Goal: Transaction & Acquisition: Purchase product/service

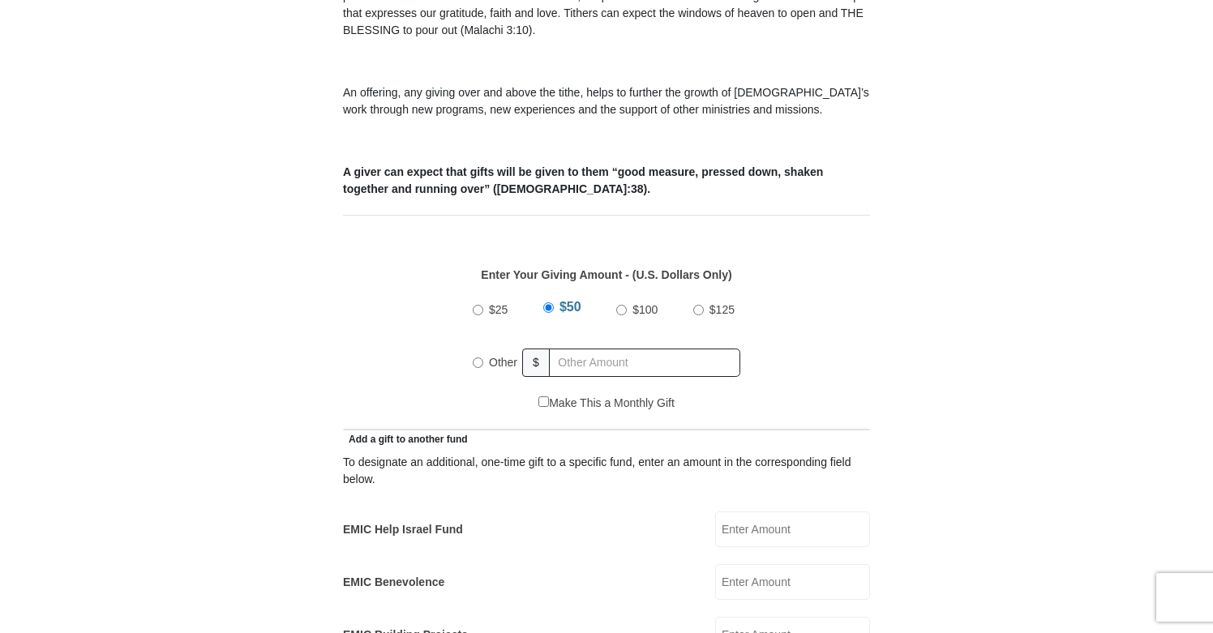
scroll to position [598, 0]
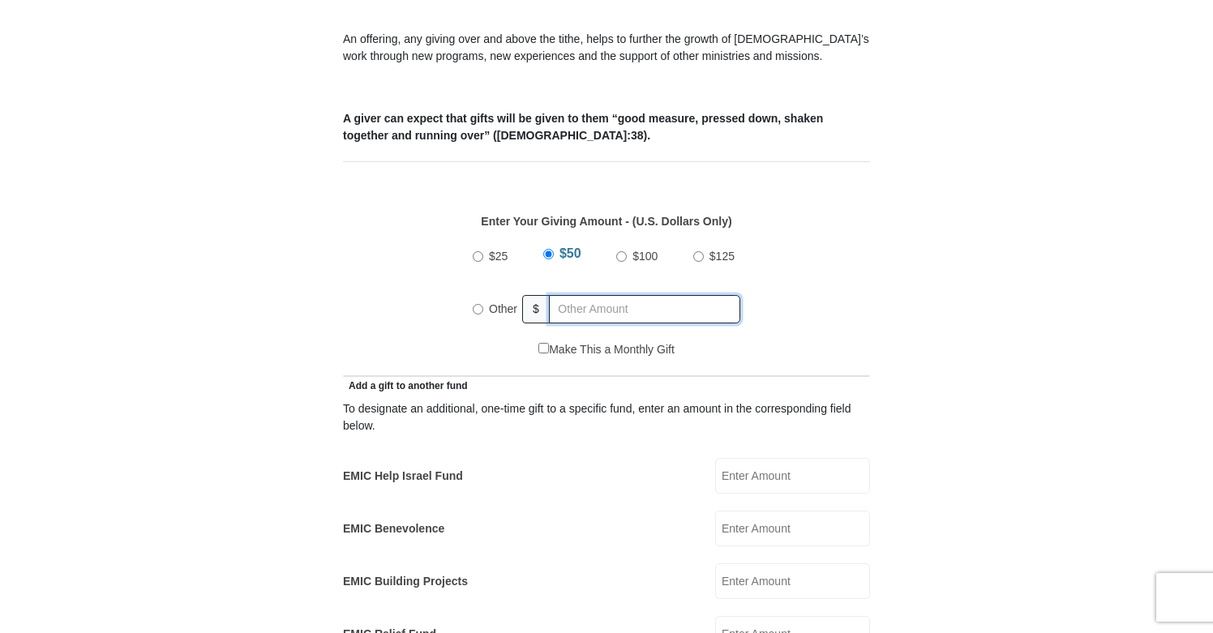
radio input "true"
click at [619, 295] on input "text" at bounding box center [648, 309] width 186 height 28
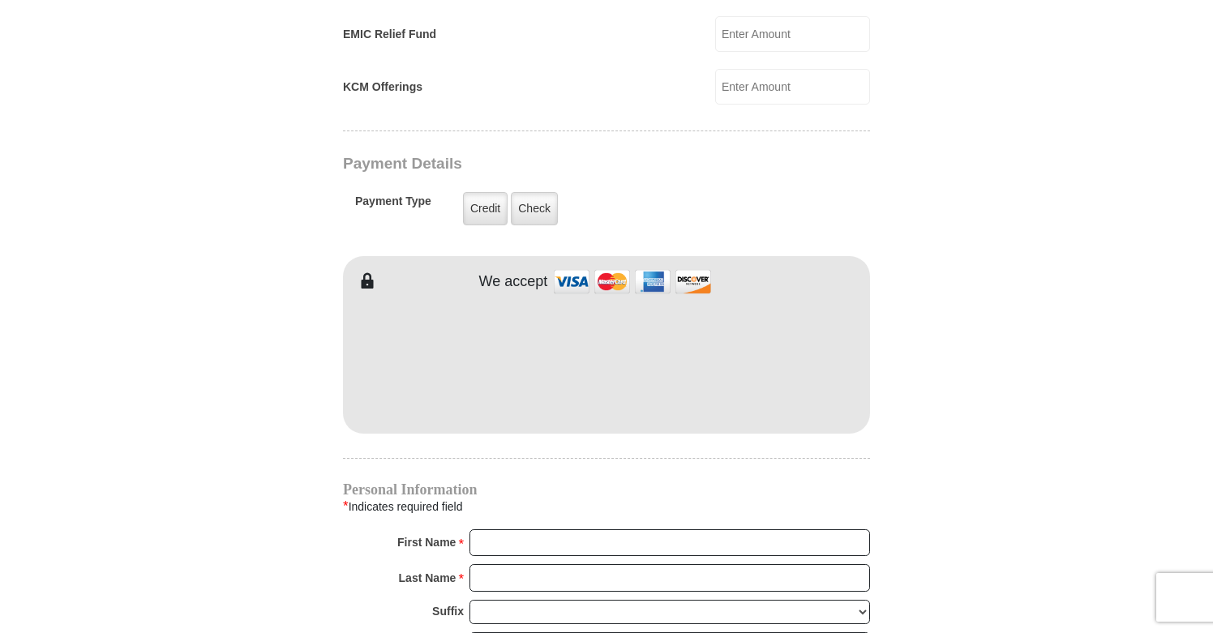
scroll to position [1206, 0]
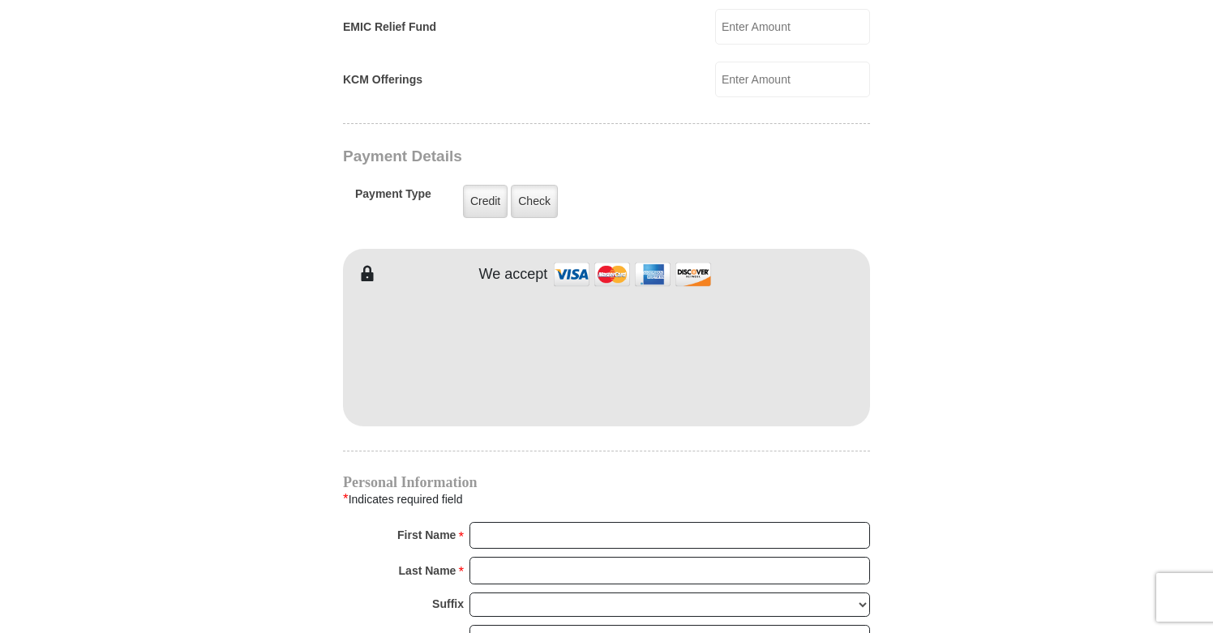
type input "40.00"
click at [526, 185] on label "Check" at bounding box center [534, 201] width 47 height 33
click at [0, 0] on input "Check" at bounding box center [0, 0] width 0 height 0
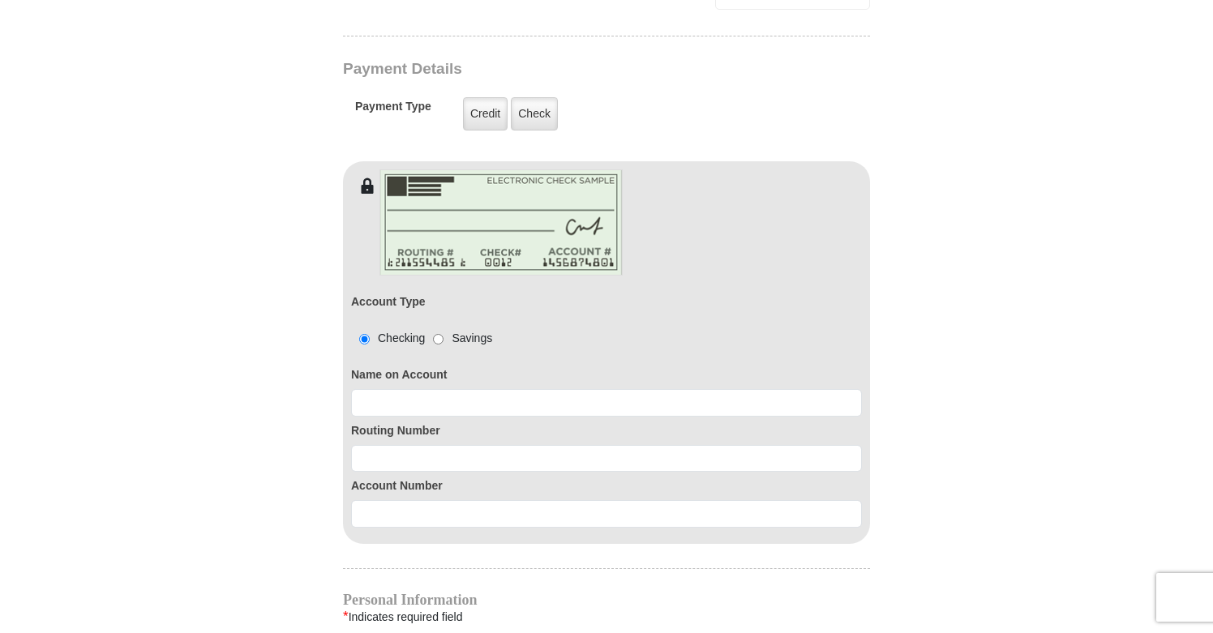
scroll to position [1322, 0]
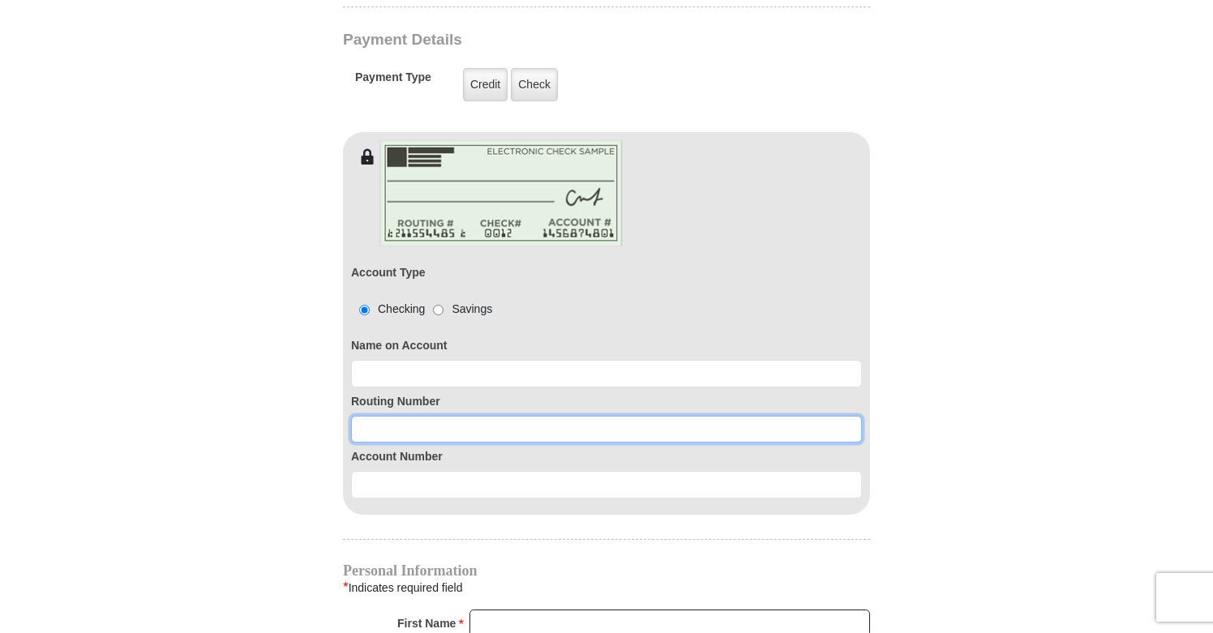
click at [457, 416] on input at bounding box center [606, 430] width 511 height 28
paste input "314089681"
type input "314089681"
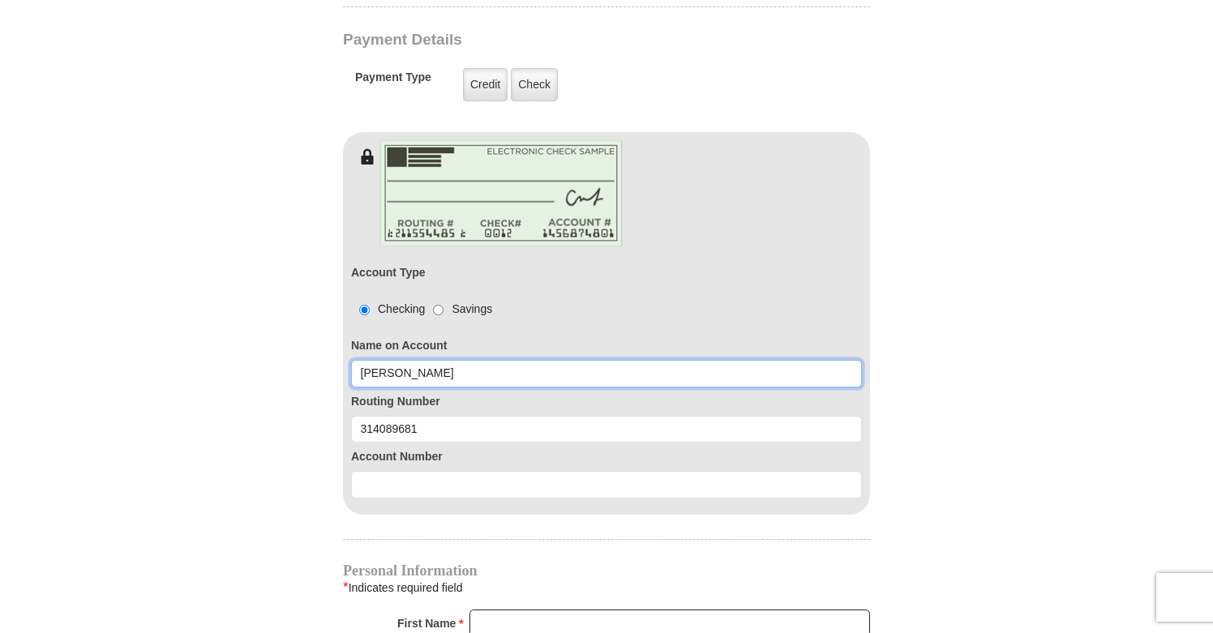
type input "[PERSON_NAME]"
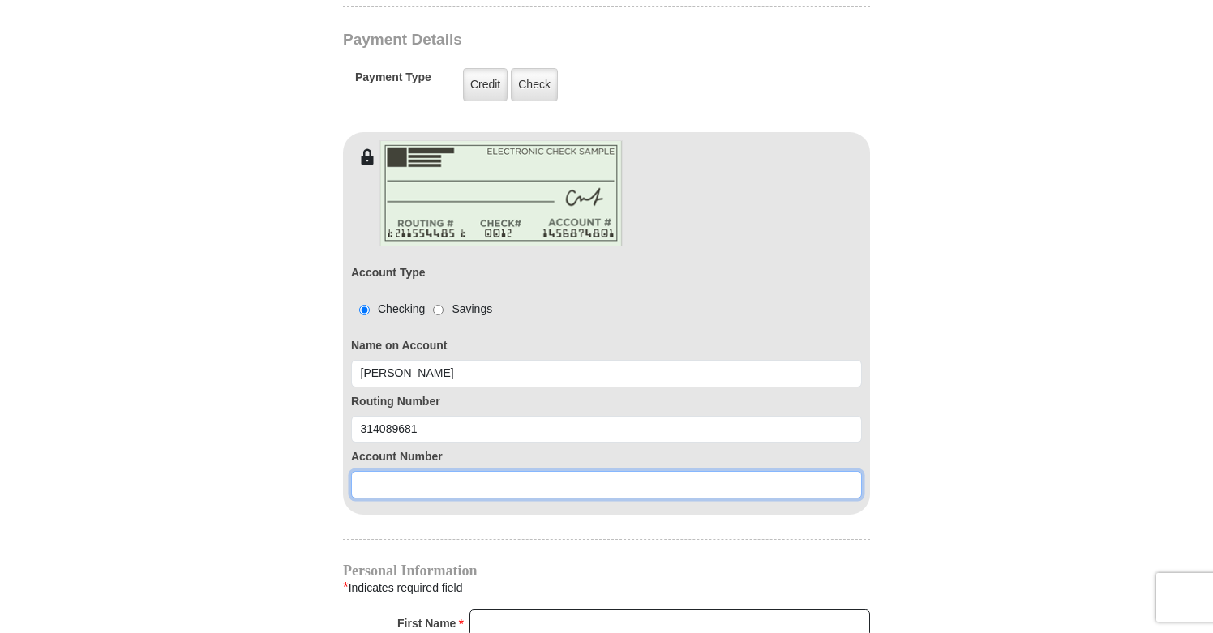
click at [472, 473] on input at bounding box center [606, 485] width 511 height 28
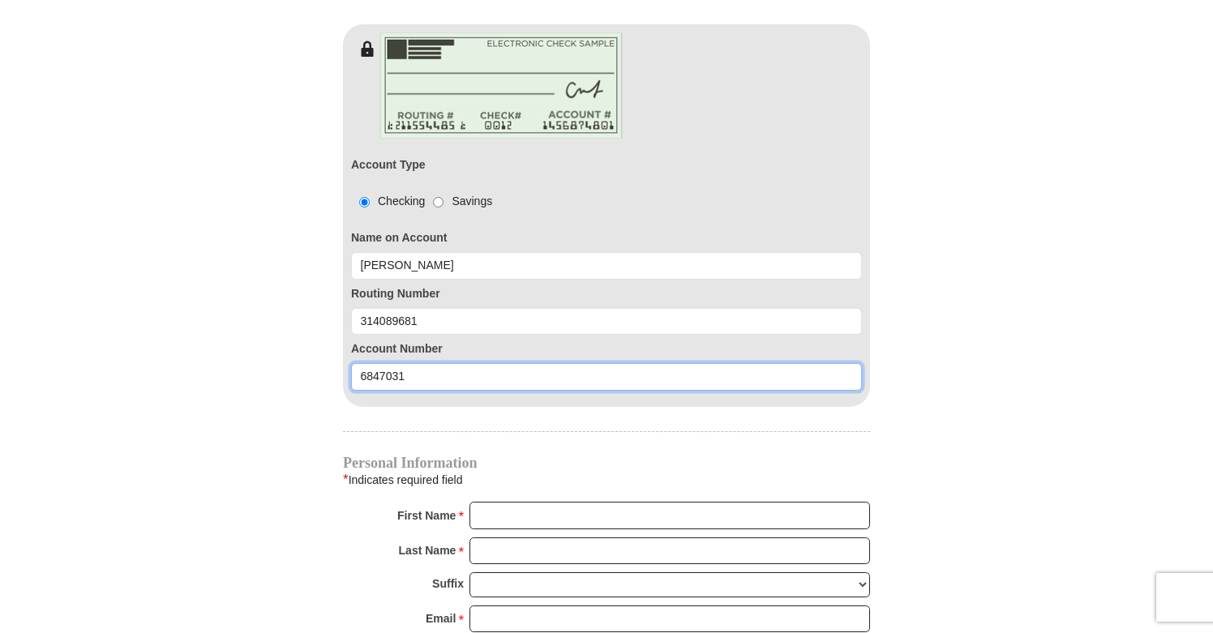
scroll to position [1525, 0]
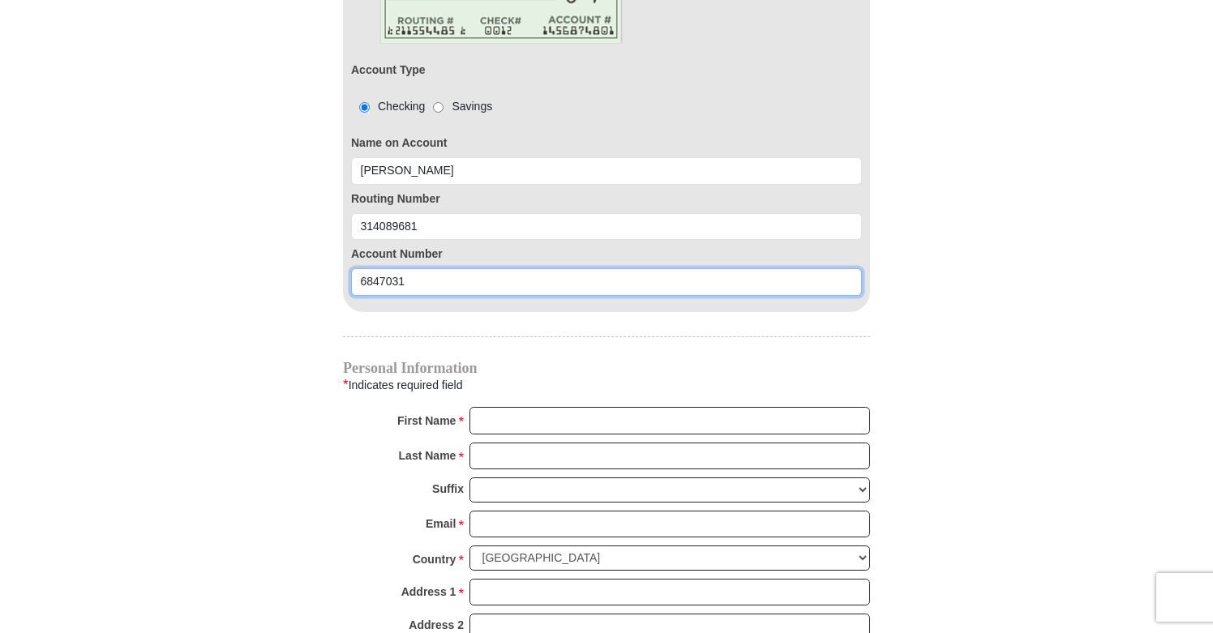
type input "6847031"
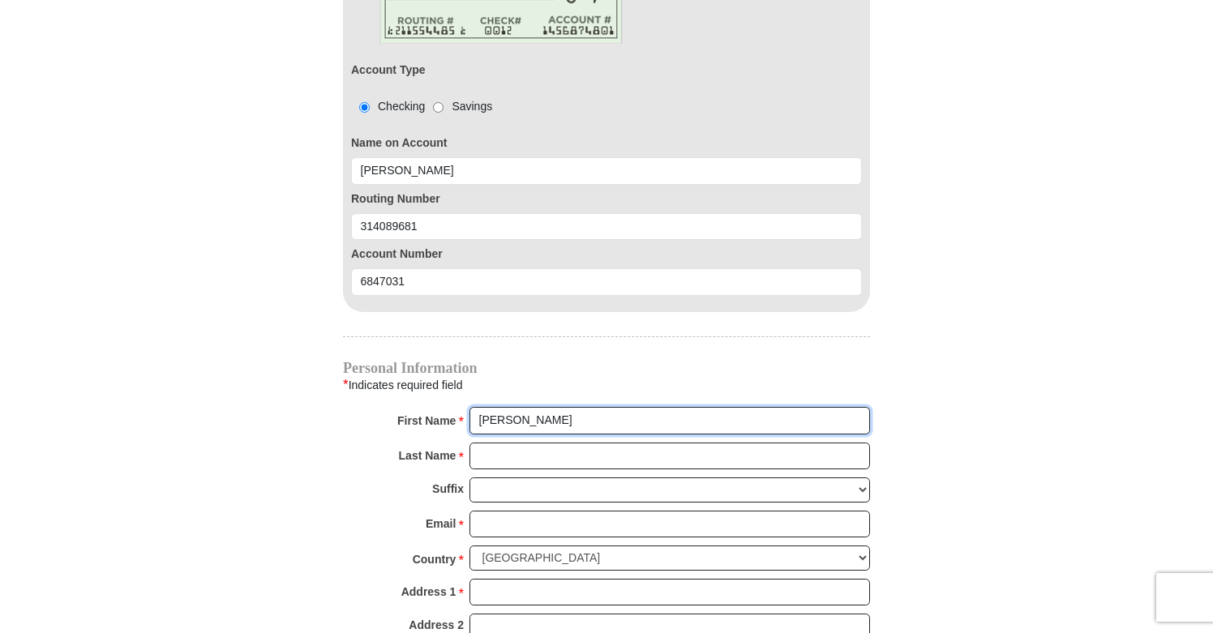
type input "[PERSON_NAME]"
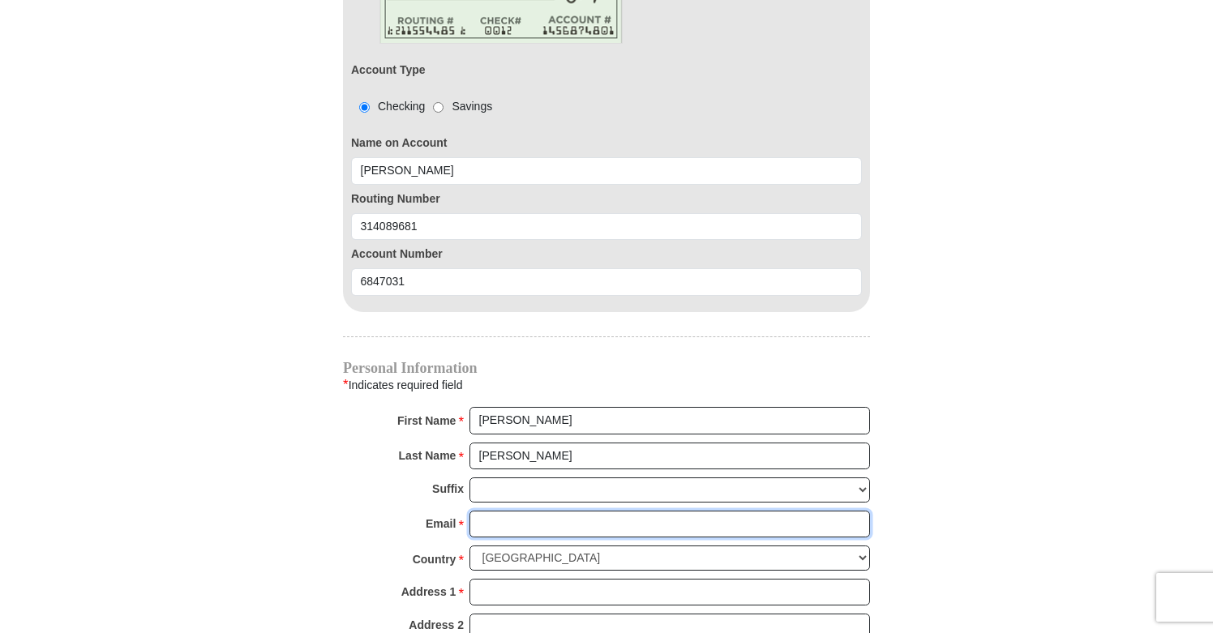
type input "[EMAIL_ADDRESS][DOMAIN_NAME]"
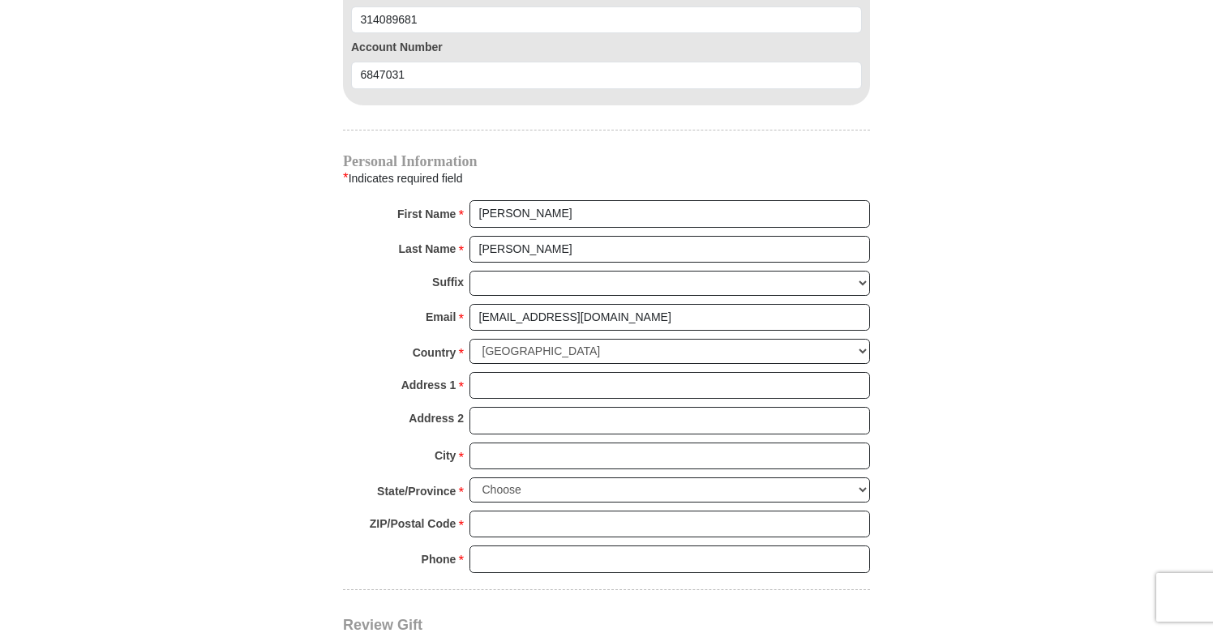
scroll to position [1736, 0]
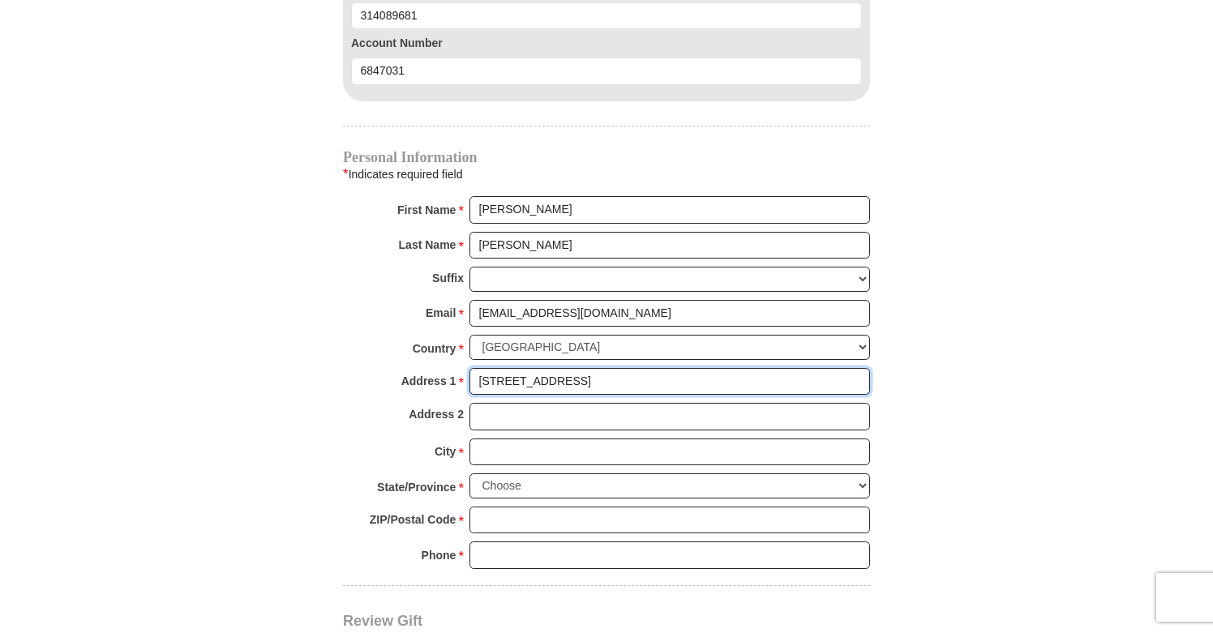
type input "[STREET_ADDRESS]"
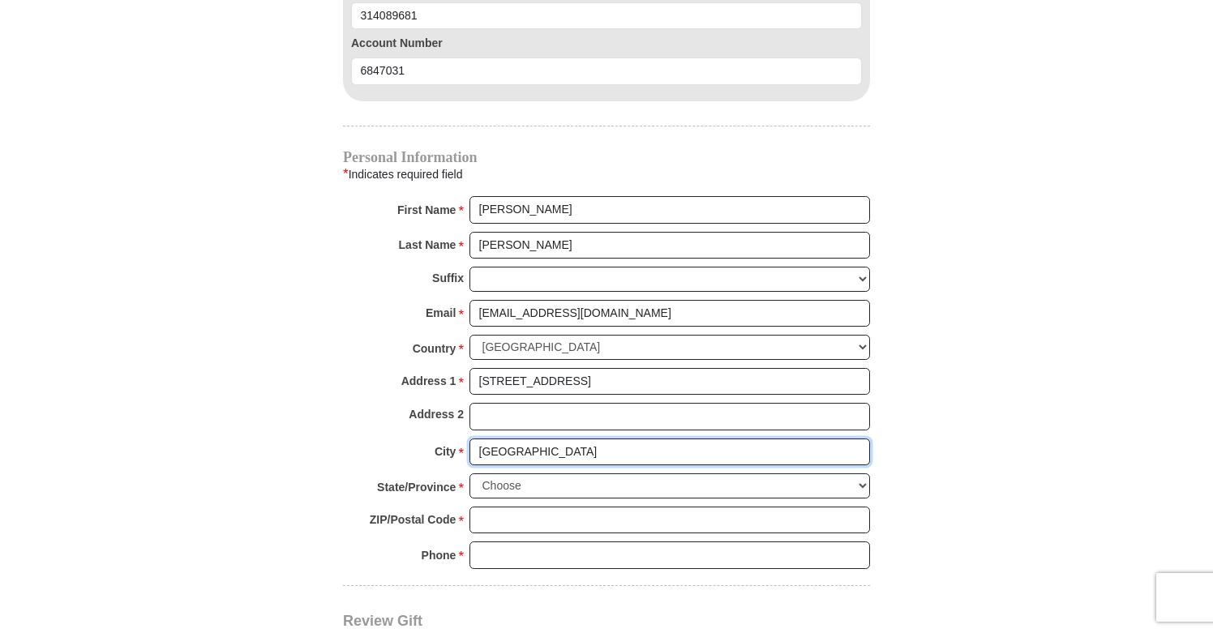
type input "[GEOGRAPHIC_DATA]"
select select "[GEOGRAPHIC_DATA]"
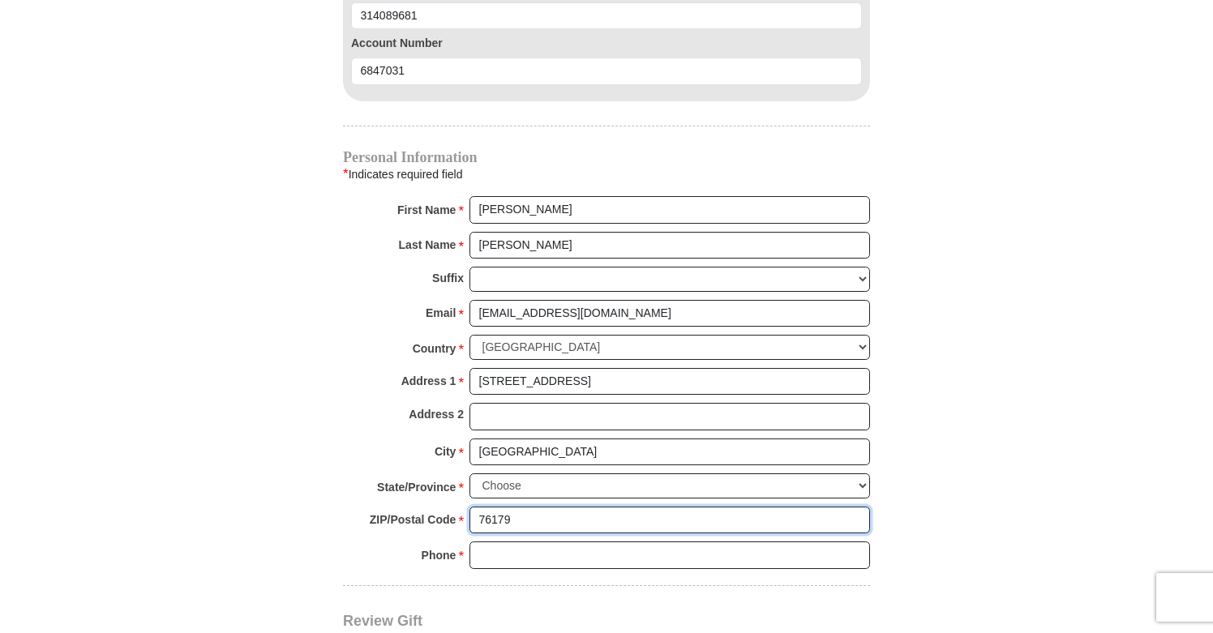
type input "76179"
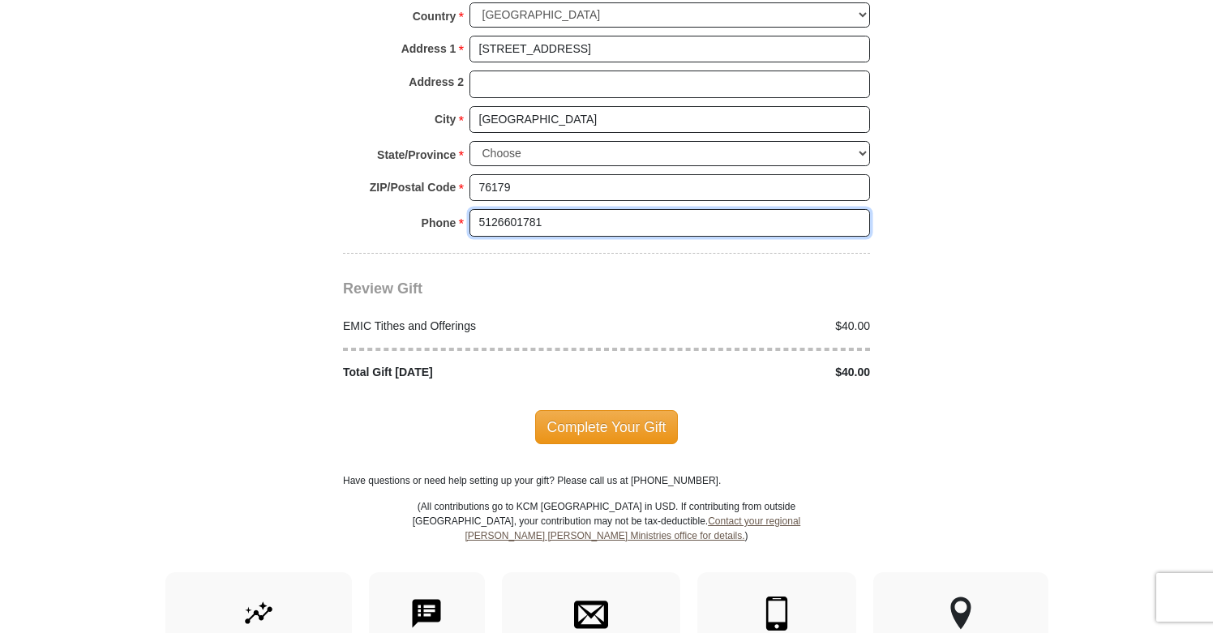
scroll to position [2093, 0]
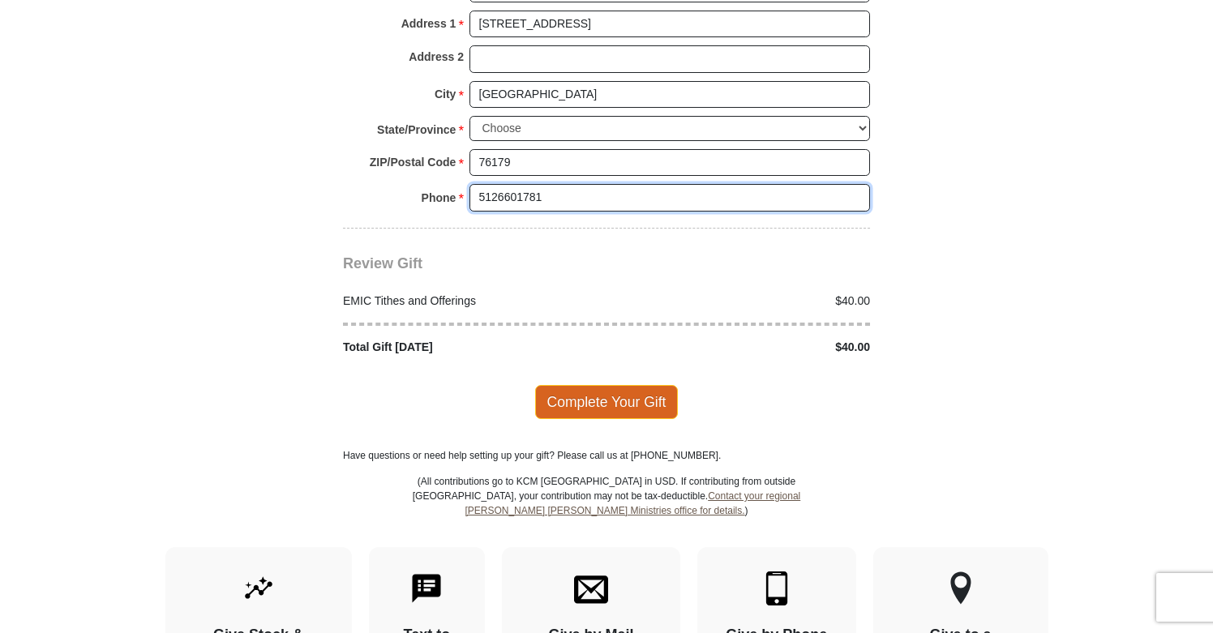
type input "5126601781"
click at [619, 385] on span "Complete Your Gift" at bounding box center [606, 402] width 143 height 34
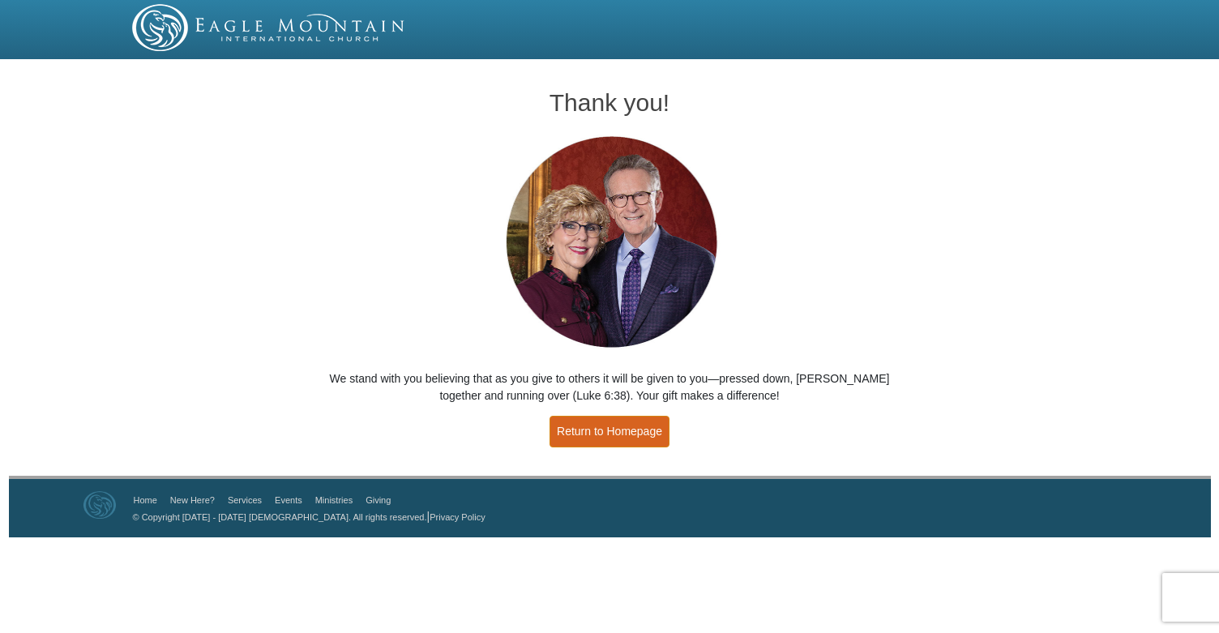
click at [634, 433] on link "Return to Homepage" at bounding box center [610, 432] width 120 height 32
